Goal: Communication & Community: Answer question/provide support

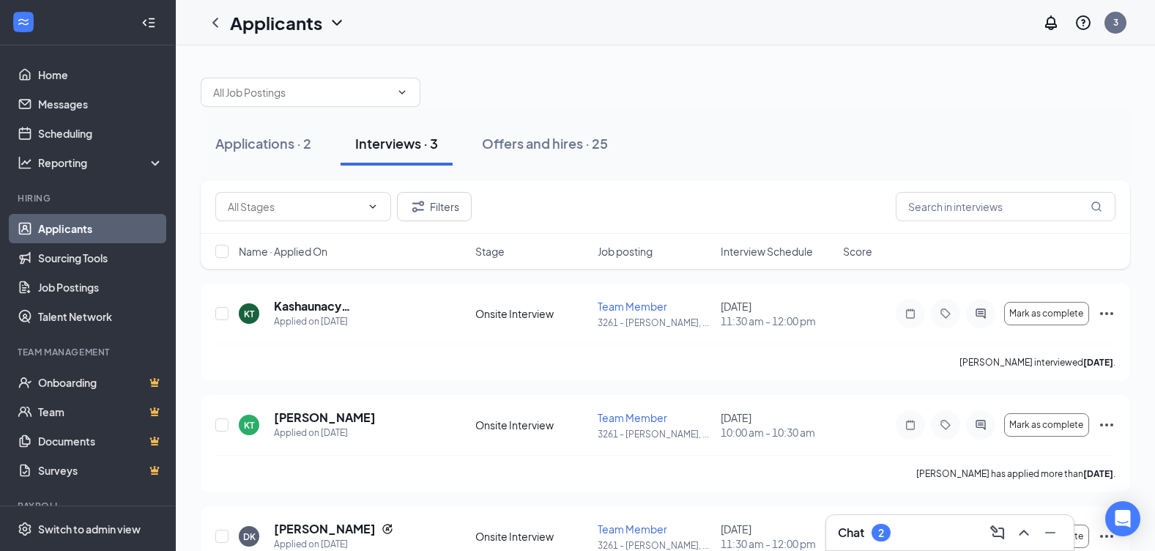
click at [920, 523] on div "Chat 2" at bounding box center [950, 532] width 224 height 23
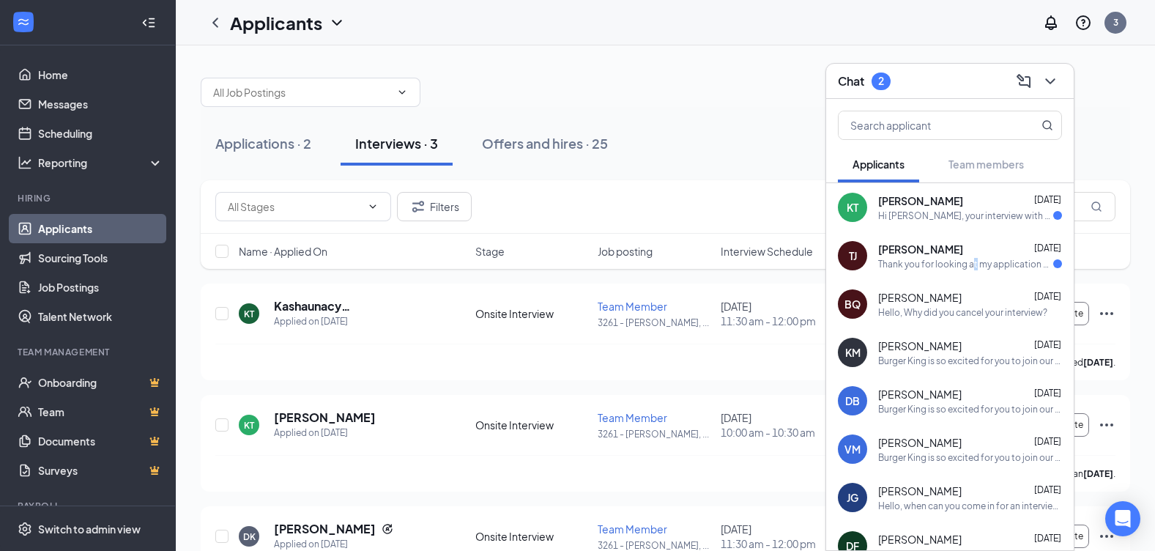
click at [974, 258] on div "Thank you for looking at my application but at this time I have accepted anothe…" at bounding box center [965, 264] width 175 height 12
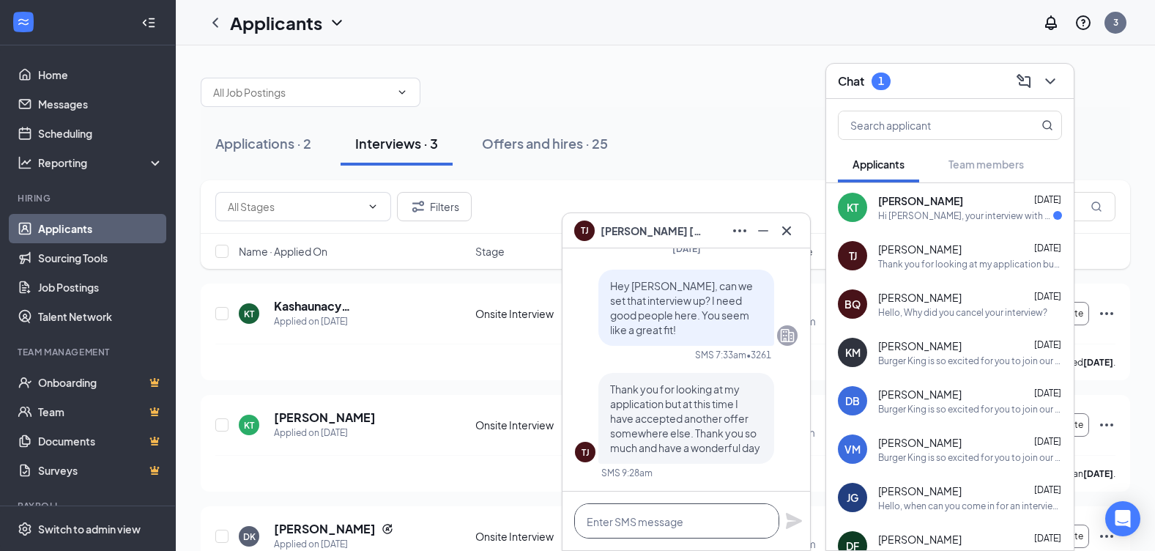
click at [686, 518] on textarea at bounding box center [676, 520] width 205 height 35
type textarea "Thank you and good luck."
click at [789, 527] on icon "Plane" at bounding box center [794, 521] width 16 height 16
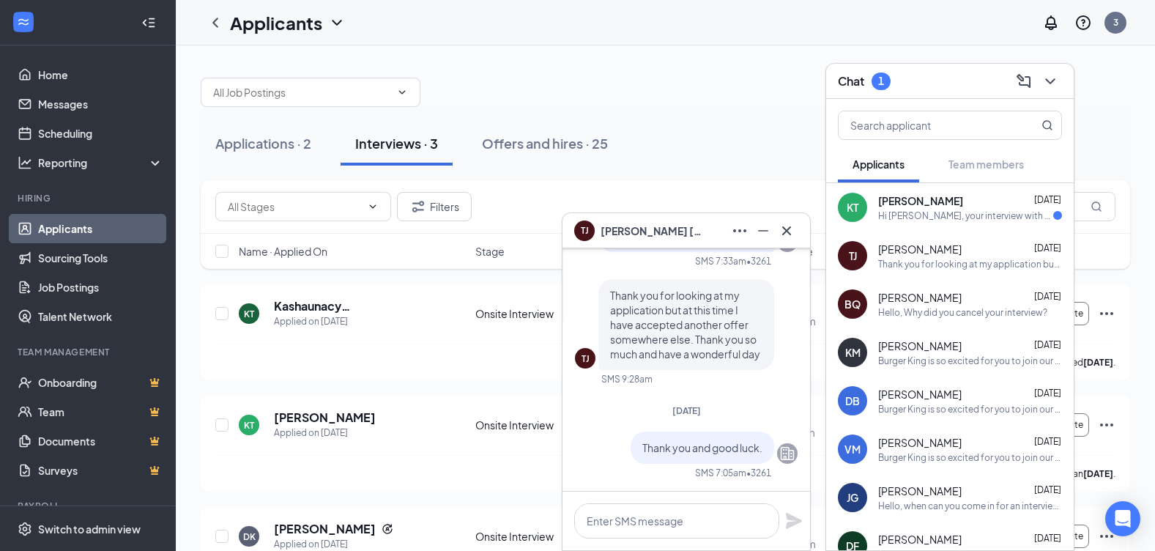
click at [947, 299] on div "Brittney Quinn Aug 23" at bounding box center [970, 297] width 184 height 15
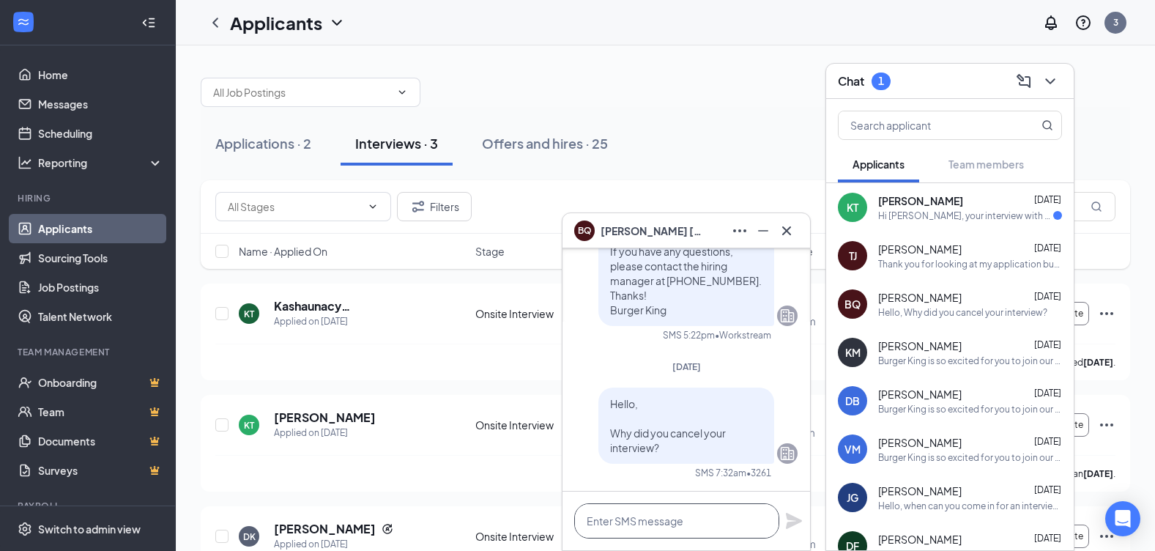
click at [634, 524] on textarea at bounding box center [676, 520] width 205 height 35
type textarea "W"
type textarea "G"
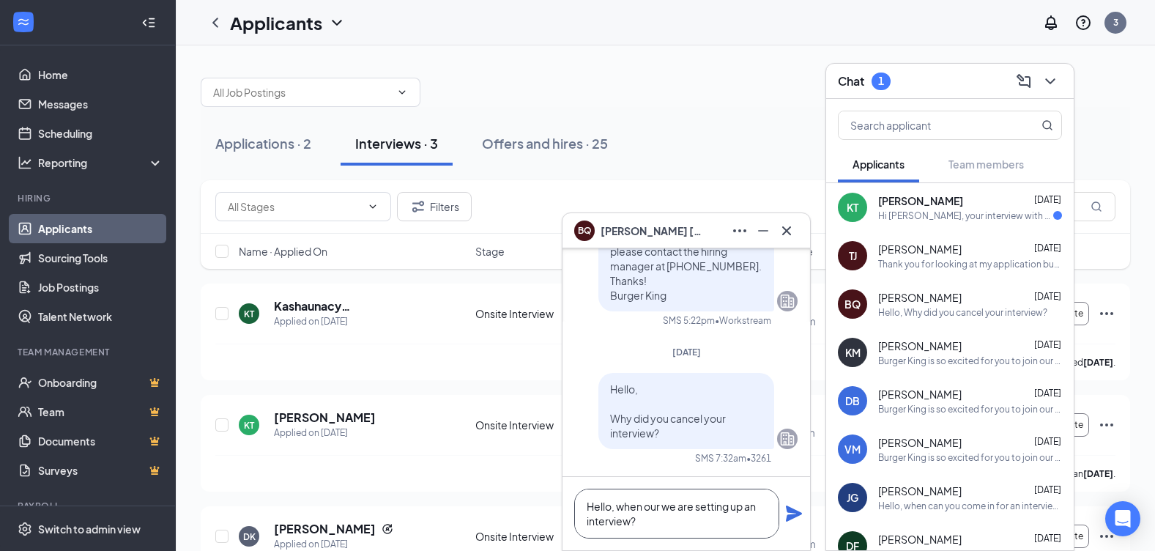
scroll to position [0, 0]
click at [660, 506] on textarea "Hello, when our we are setting up an interview?" at bounding box center [676, 513] width 205 height 50
click at [718, 531] on textarea "Hello, when are we are setting up an interview?" at bounding box center [676, 513] width 205 height 50
type textarea "Hello, when are we are setting up an interview?"
click at [791, 513] on icon "Plane" at bounding box center [794, 513] width 18 height 18
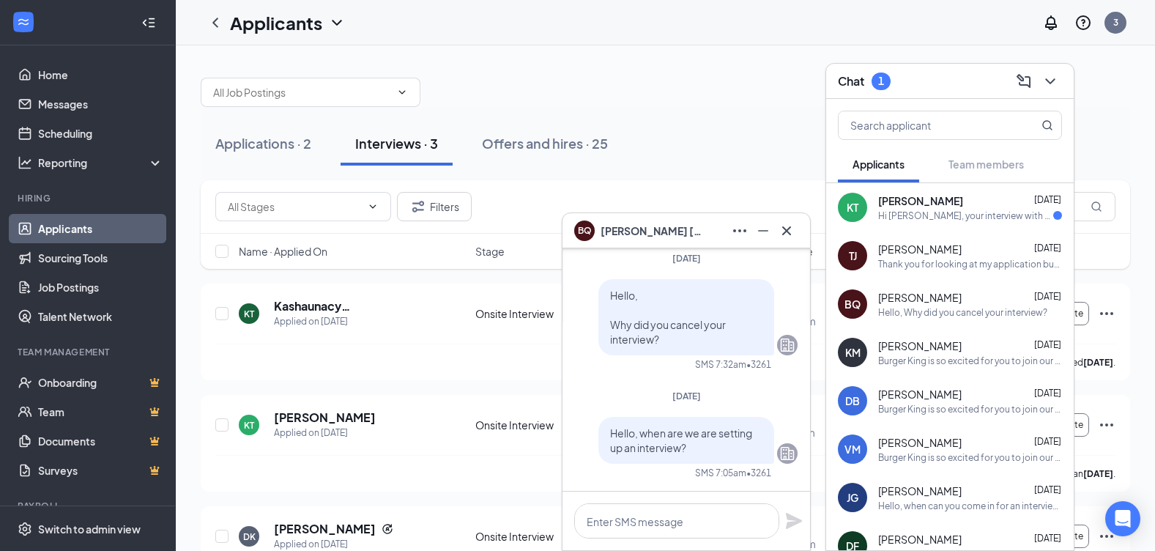
click at [977, 212] on div "Hi [PERSON_NAME], your interview with Burger King is now confirmed! Date: [DATE…" at bounding box center [965, 215] width 175 height 12
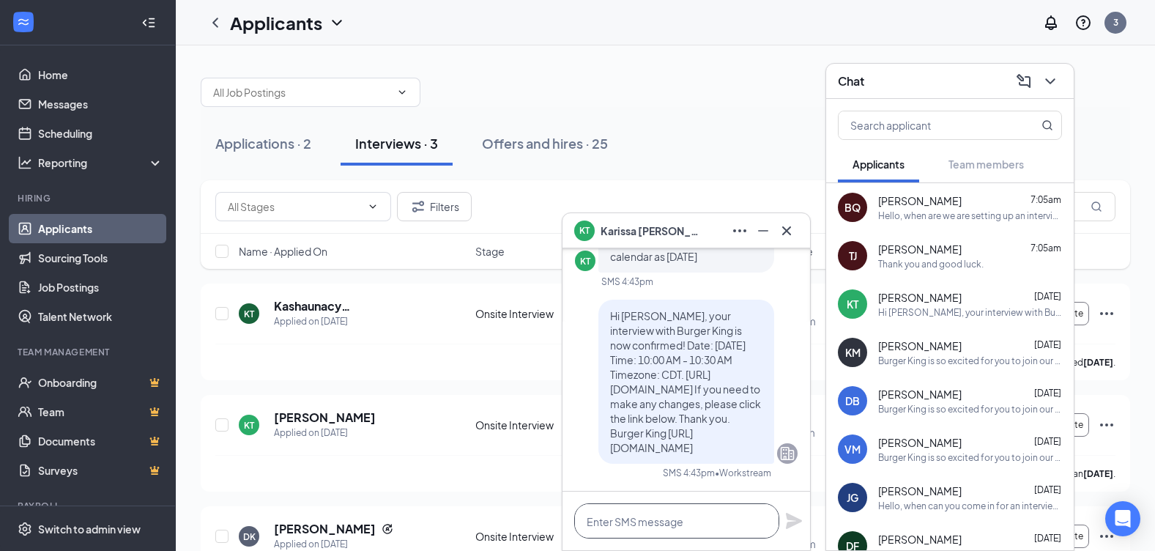
click at [654, 519] on textarea at bounding box center [676, 520] width 205 height 35
type textarea "Can you come [DATE]? 10am?"
click at [787, 524] on icon "Plane" at bounding box center [794, 521] width 16 height 16
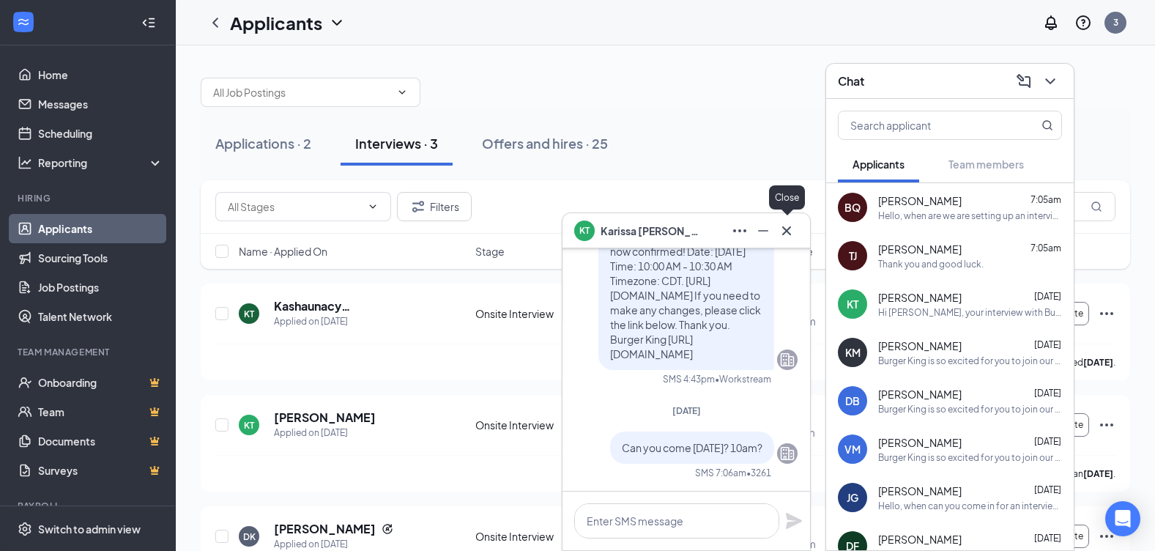
click at [789, 231] on icon "Cross" at bounding box center [787, 231] width 18 height 18
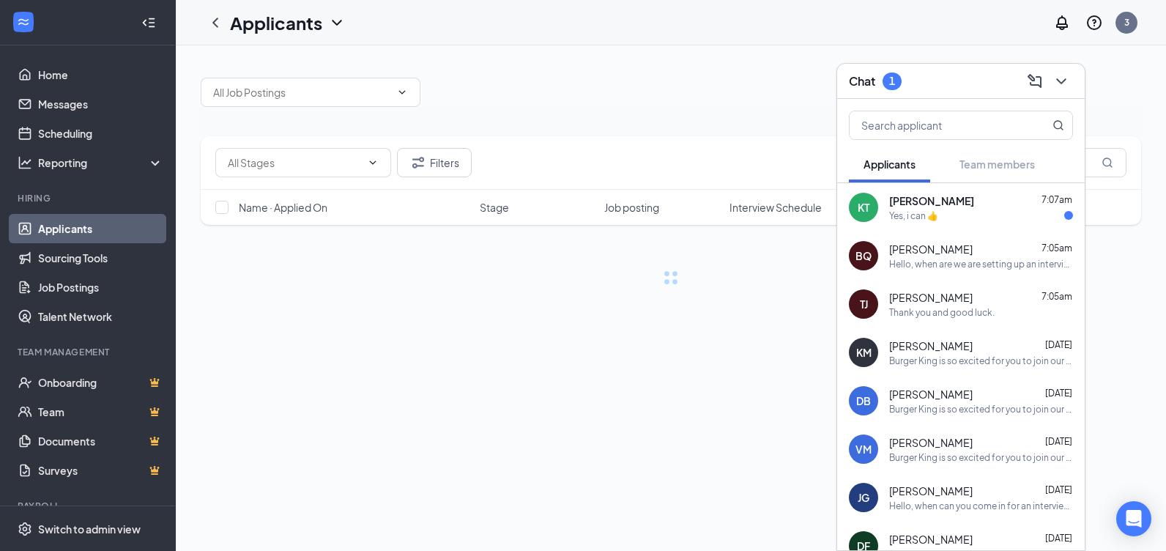
click at [990, 209] on div "Yes, i can 👍" at bounding box center [981, 215] width 184 height 12
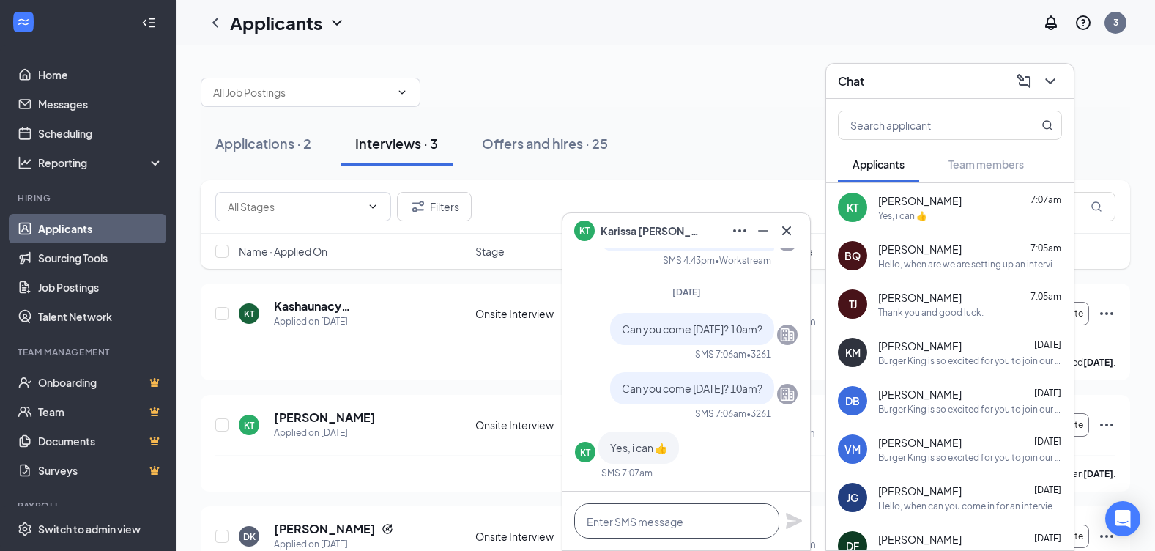
click at [685, 513] on textarea at bounding box center [676, 520] width 205 height 35
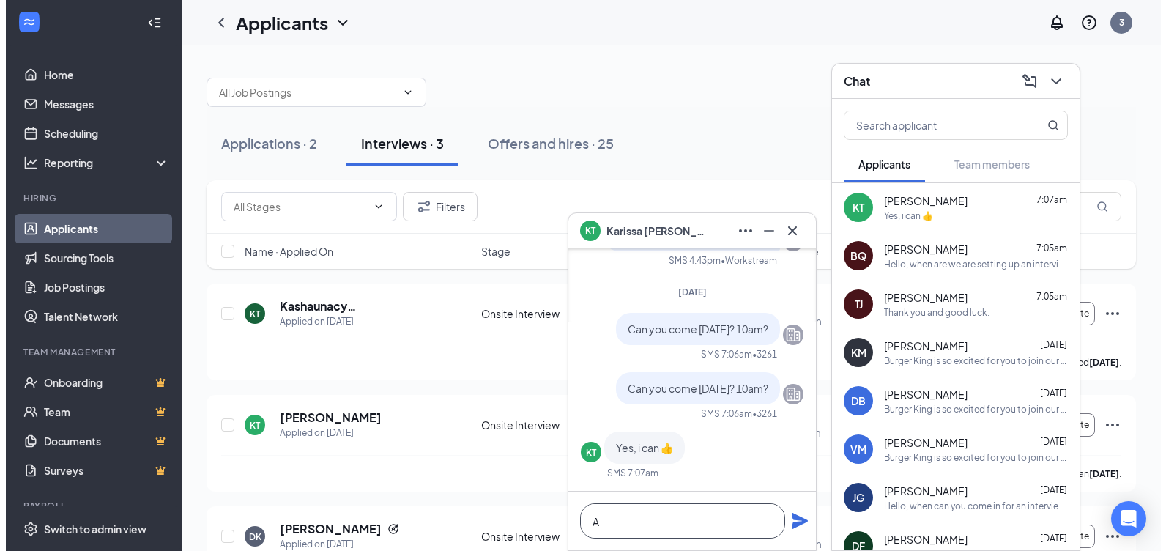
scroll to position [1, 0]
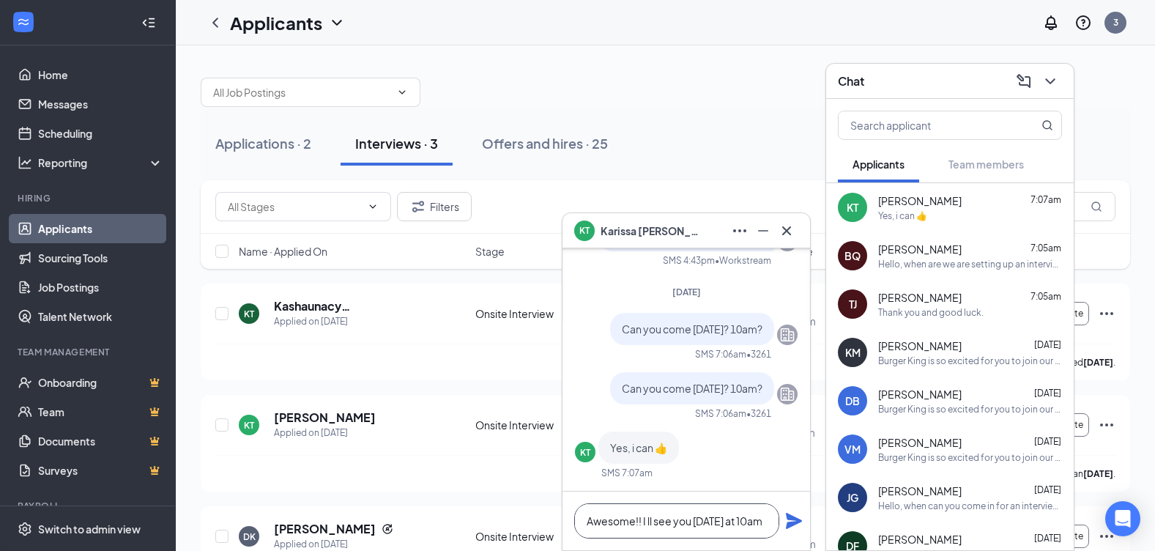
click at [652, 524] on textarea "Awesome!! I ll see you [DATE] at 10am" at bounding box center [676, 520] width 205 height 35
type textarea "Awesome!! I'll see you [DATE] at 10am"
click at [791, 524] on icon "Plane" at bounding box center [794, 521] width 16 height 16
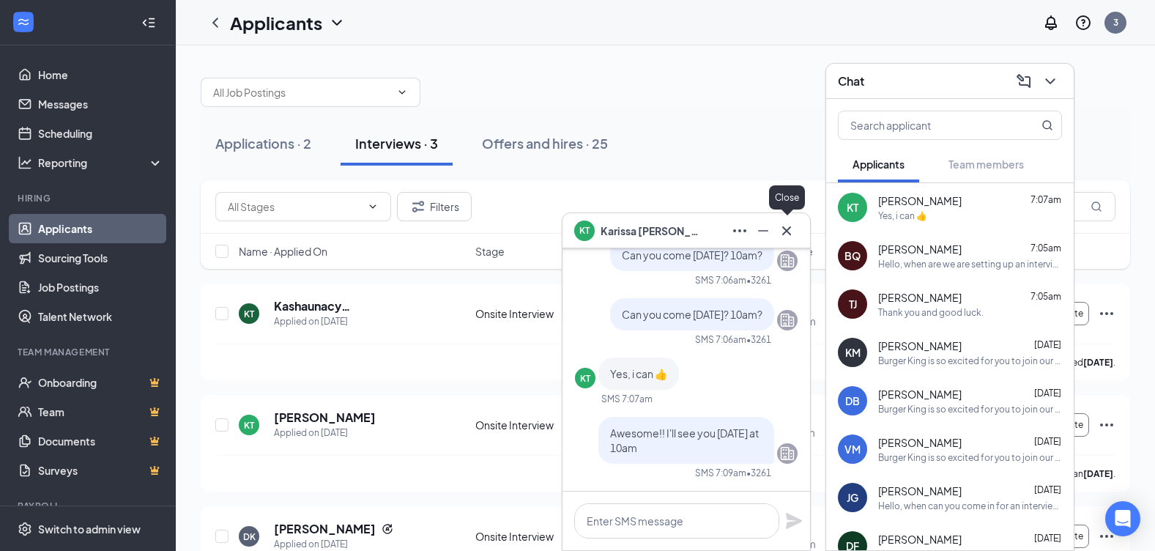
click at [787, 231] on icon "Cross" at bounding box center [786, 230] width 9 height 9
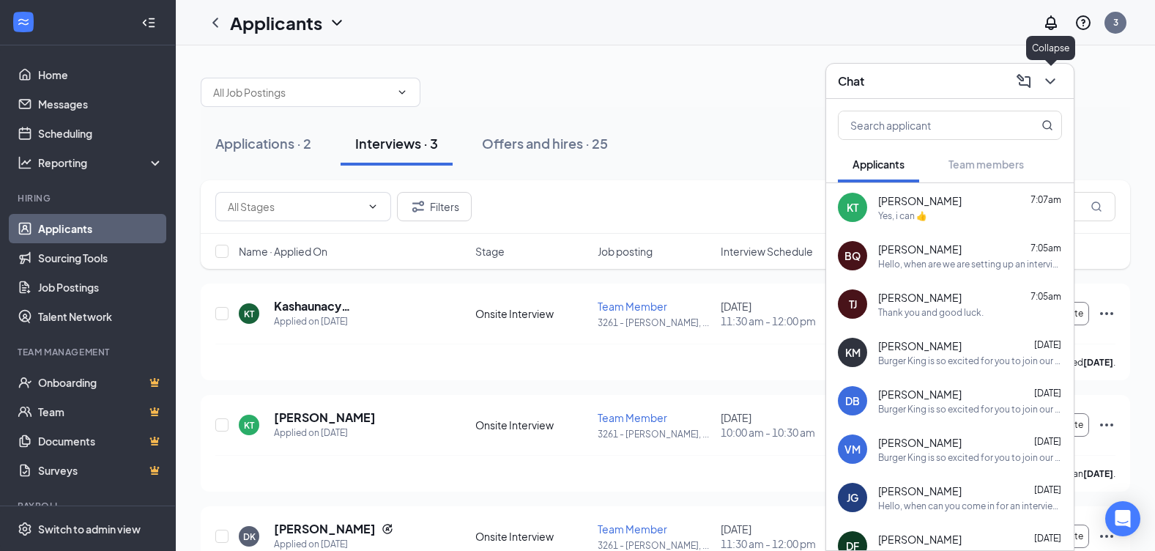
click at [1053, 83] on icon "ChevronDown" at bounding box center [1050, 81] width 18 height 18
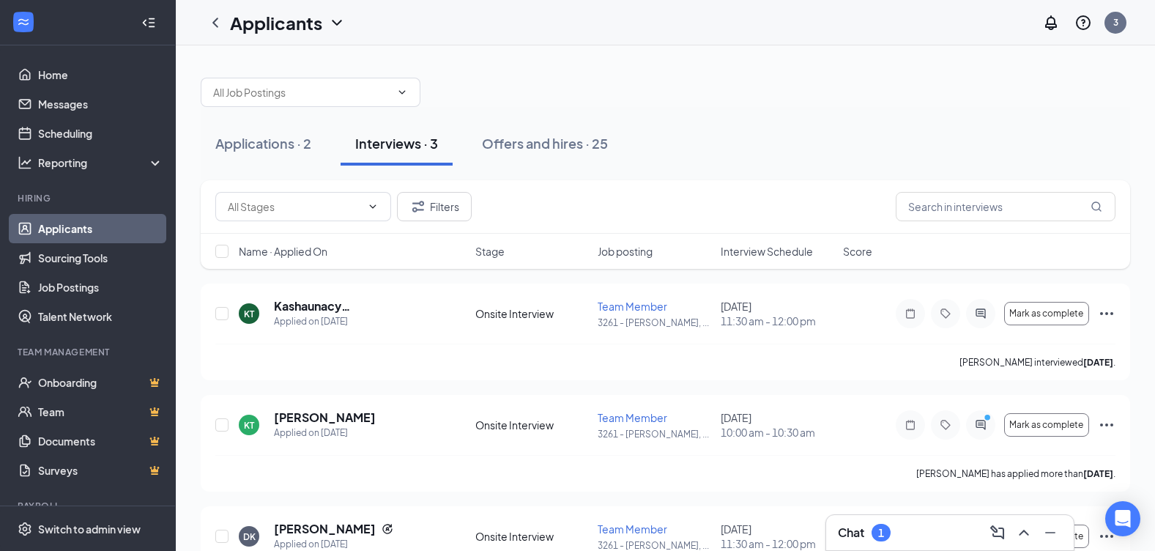
click at [942, 536] on div "Chat 1" at bounding box center [950, 532] width 224 height 23
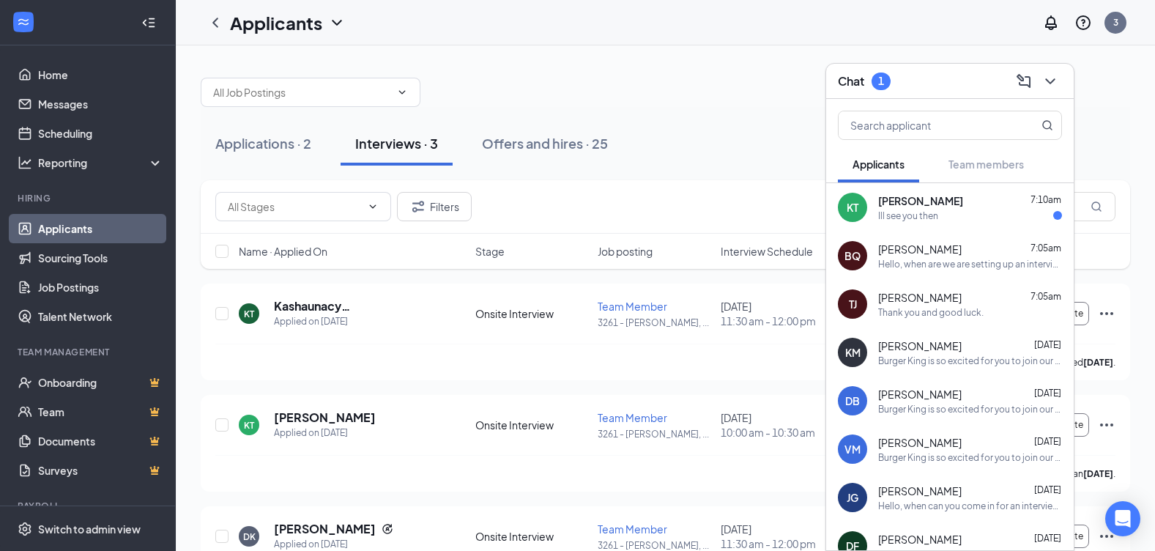
click at [969, 207] on div "[PERSON_NAME] 7:10am" at bounding box center [970, 200] width 184 height 15
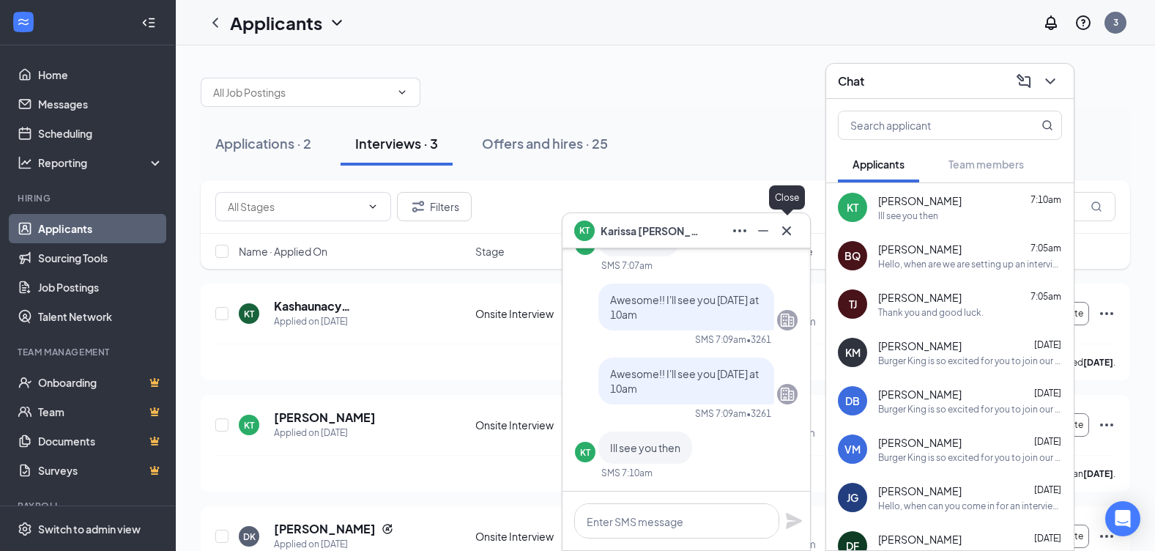
click at [792, 228] on icon "Cross" at bounding box center [787, 231] width 18 height 18
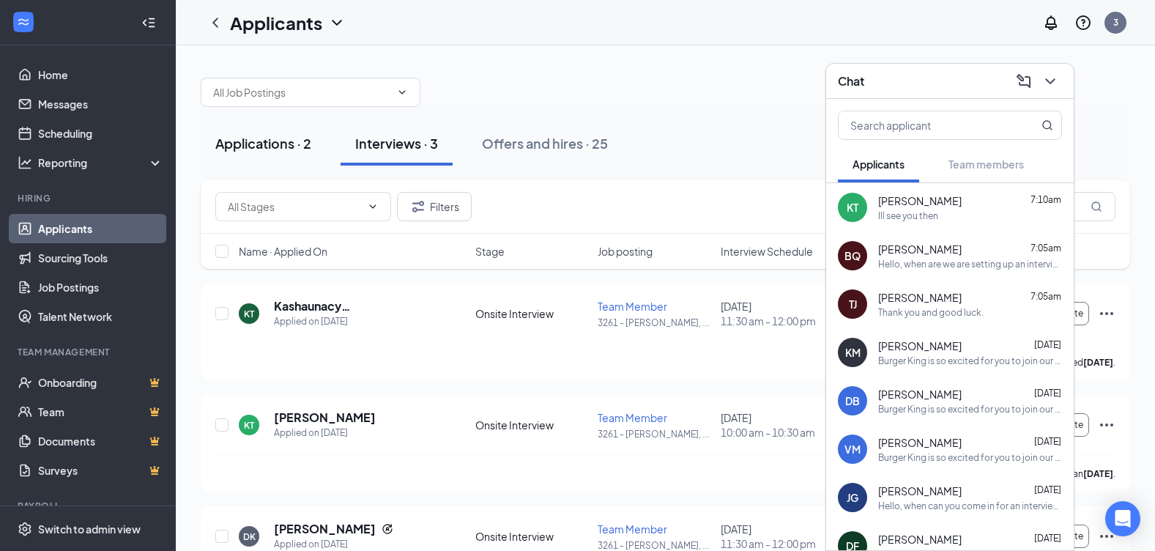
click at [296, 144] on div "Applications · 2" at bounding box center [263, 143] width 96 height 18
